Goal: Task Accomplishment & Management: Manage account settings

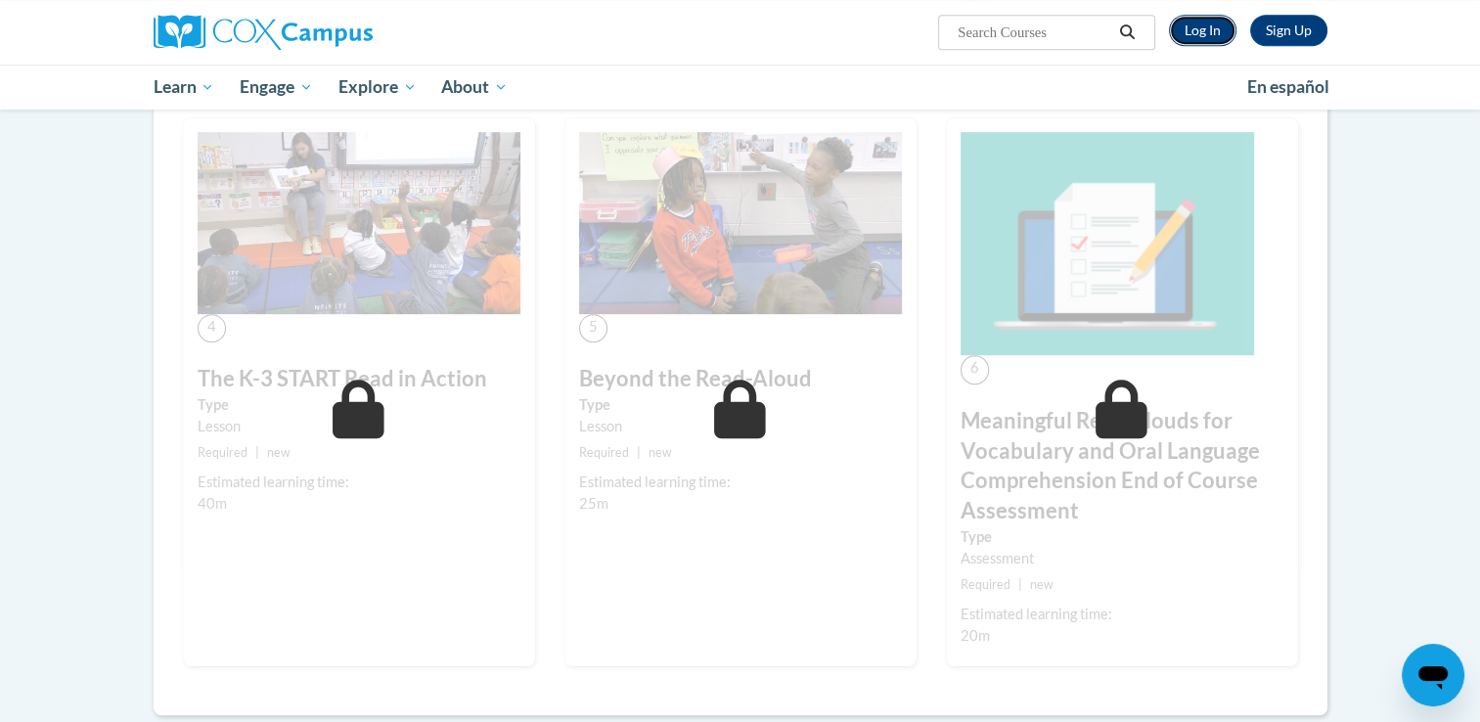
click at [1209, 28] on link "Log In" at bounding box center [1202, 30] width 67 height 31
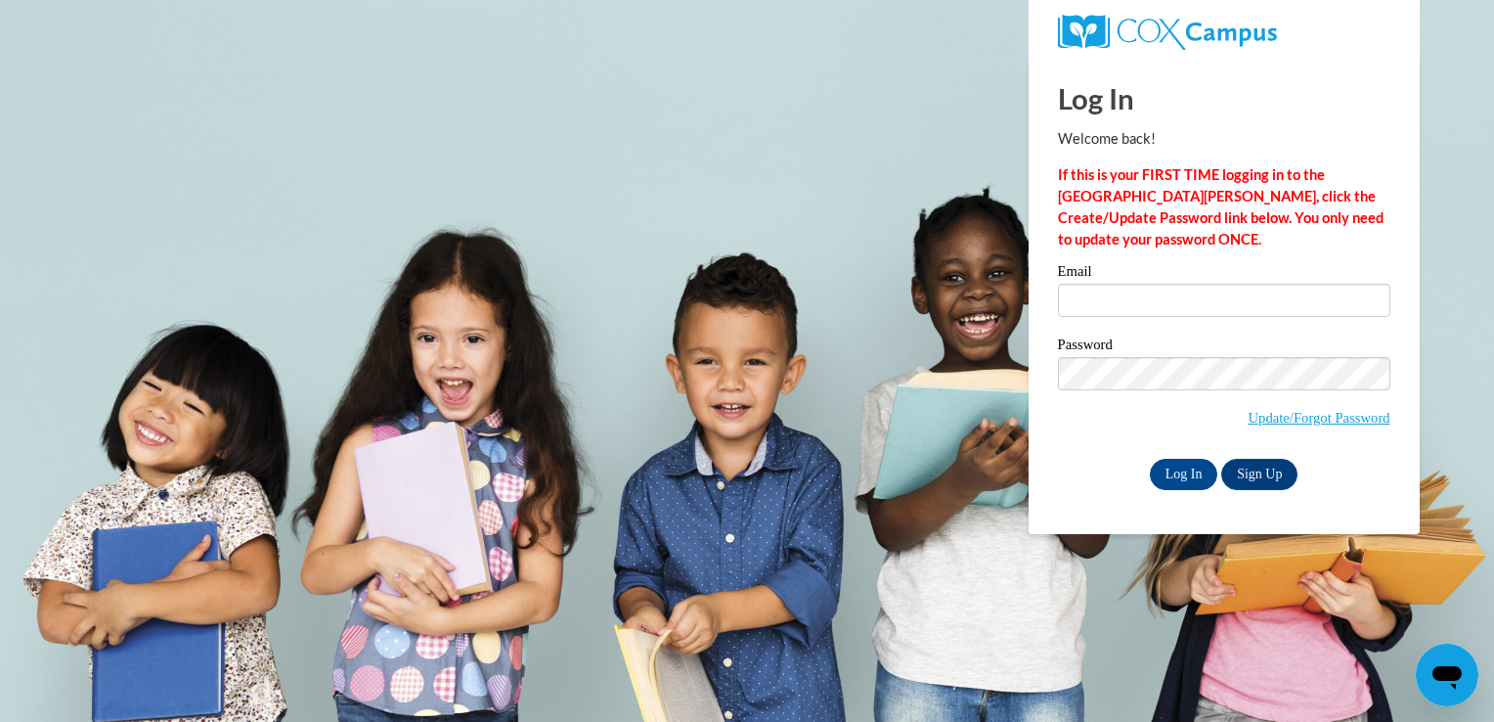
type input "[PERSON_NAME][EMAIL_ADDRESS][PERSON_NAME][PERSON_NAME][DOMAIN_NAME]"
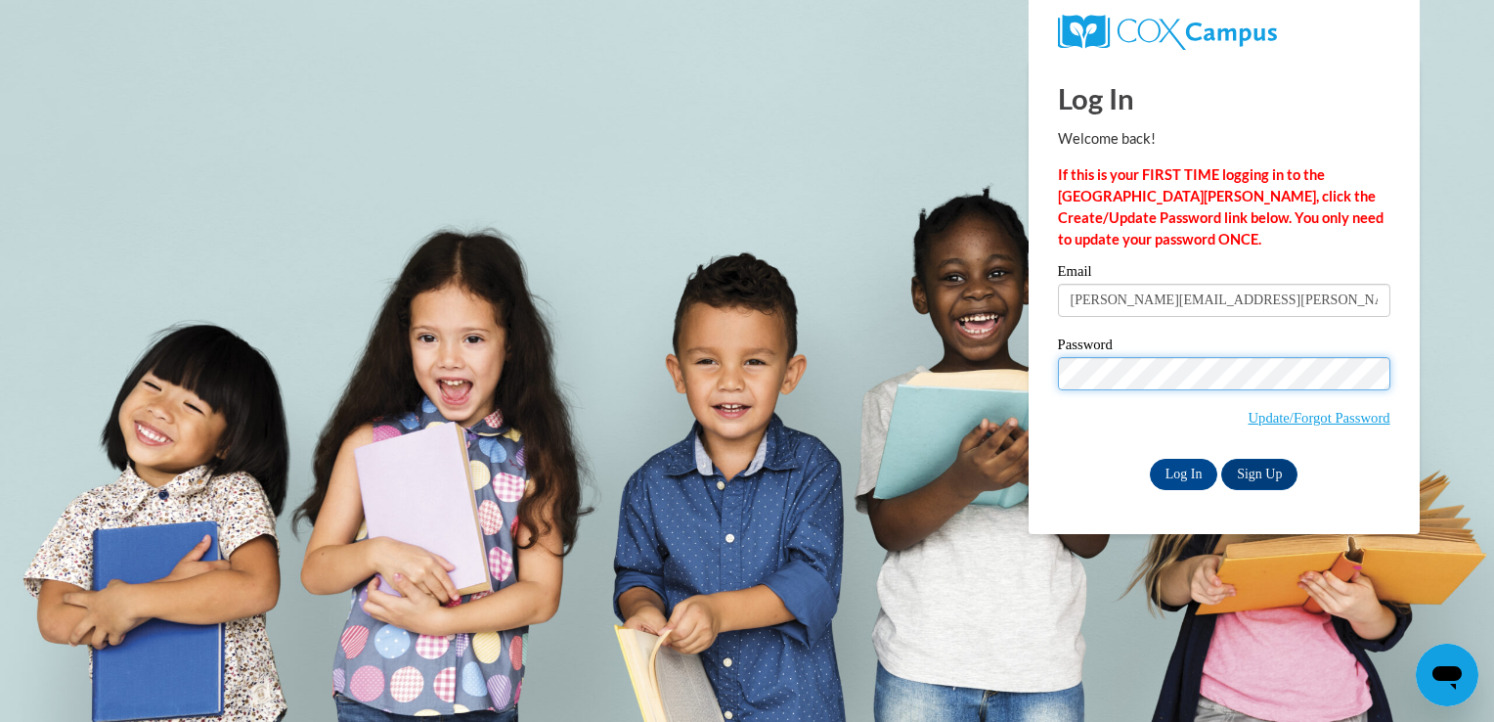
click at [1150, 459] on input "Log In" at bounding box center [1184, 474] width 68 height 31
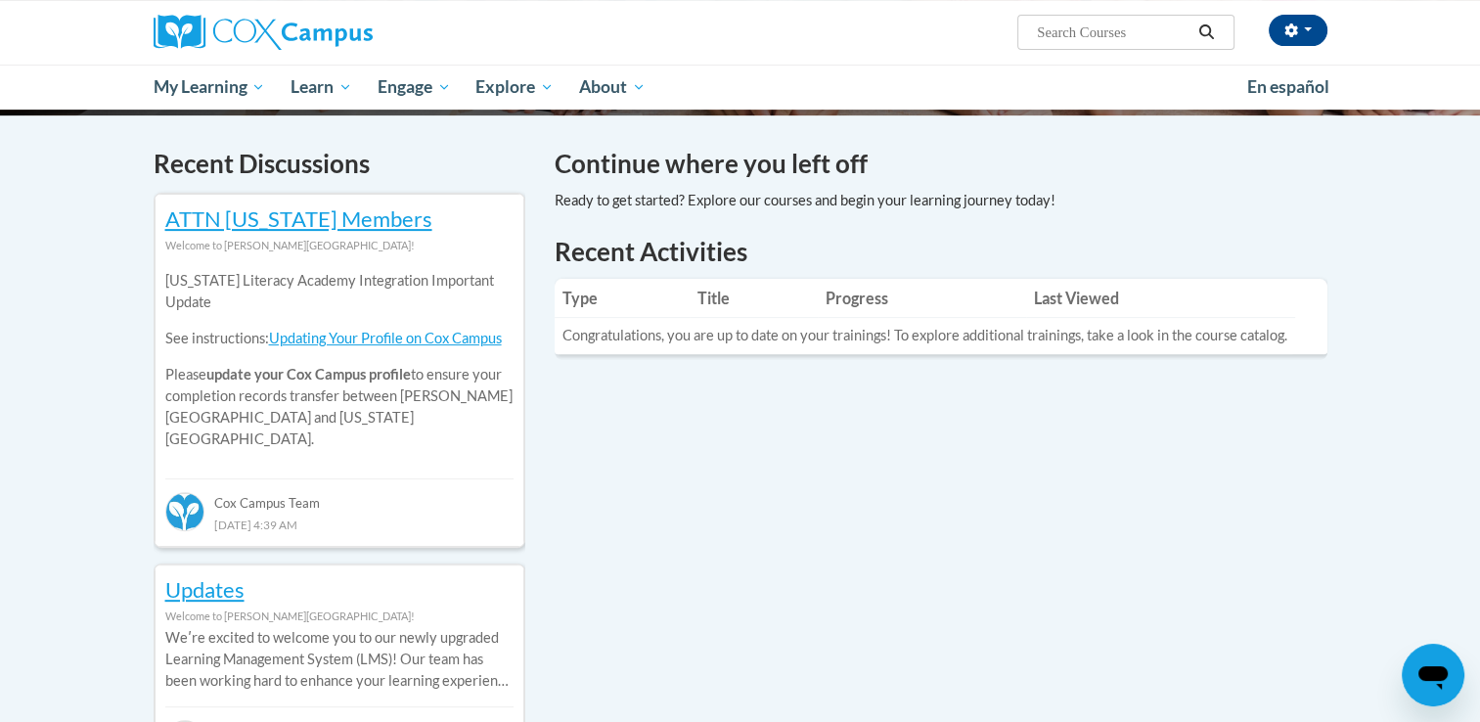
scroll to position [571, 0]
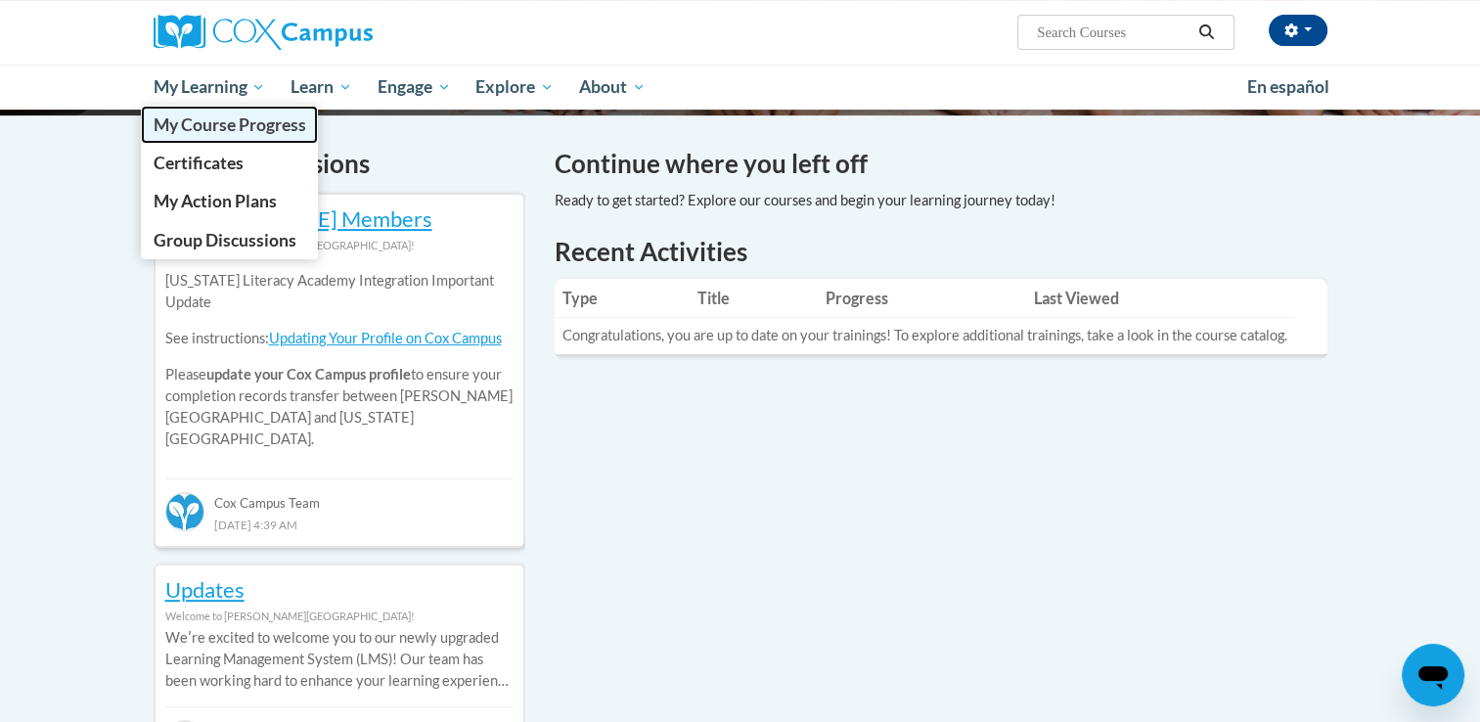
click at [254, 135] on span "My Course Progress" at bounding box center [229, 124] width 153 height 21
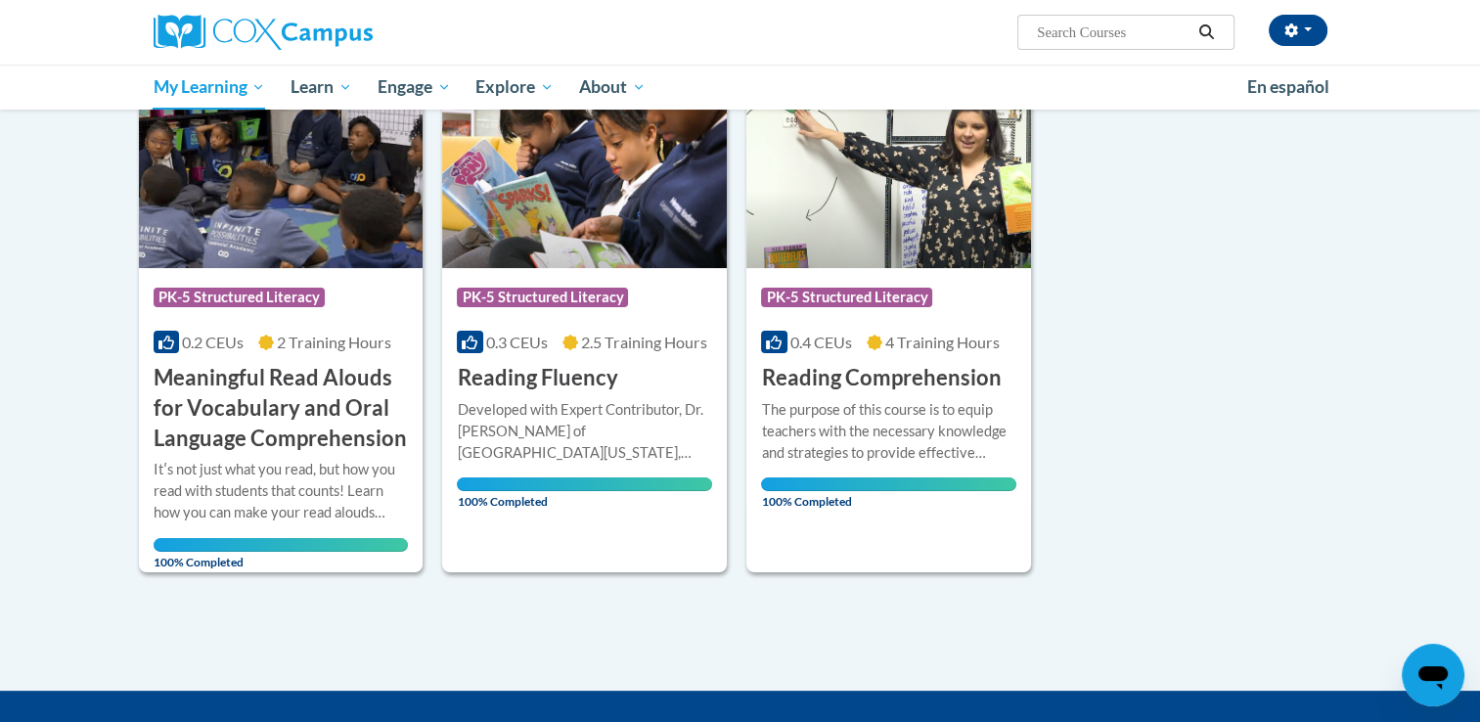
click at [1210, 372] on div "Sort Date Enrolled Title (A-Z) «« « 1-3 » »» 3 Activities CEUs Course Category:…" at bounding box center [740, 290] width 1232 height 566
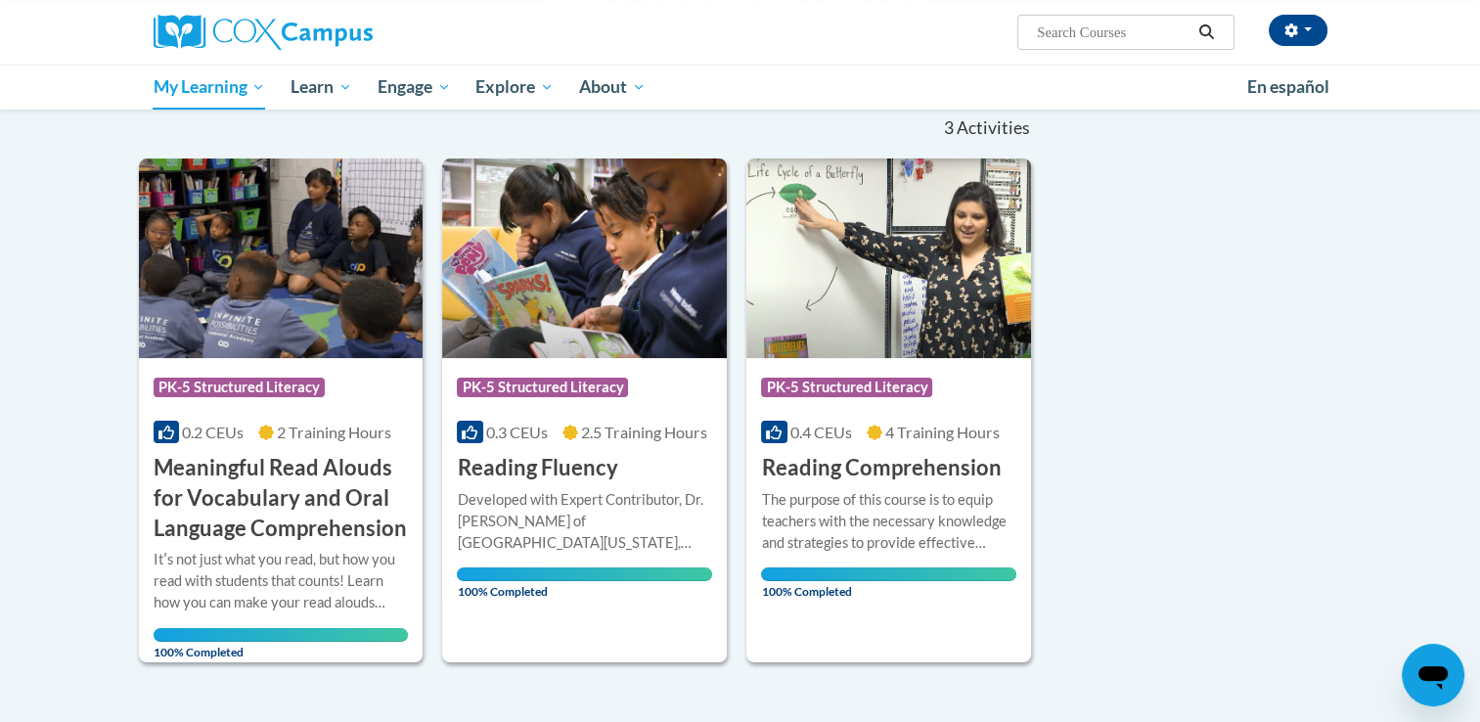
scroll to position [197, 0]
